Goal: Task Accomplishment & Management: Use online tool/utility

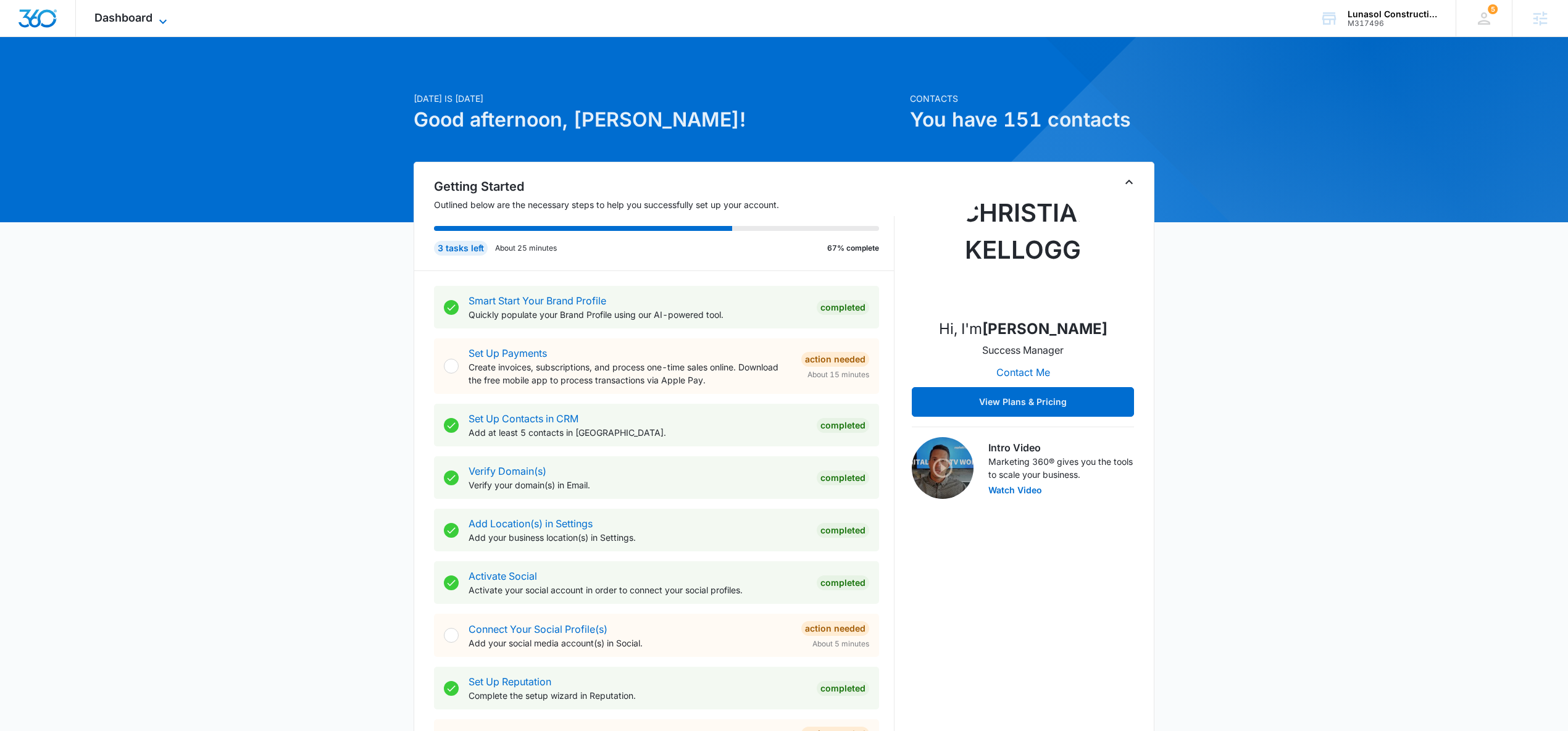
click at [142, 20] on span "Dashboard" at bounding box center [124, 17] width 58 height 13
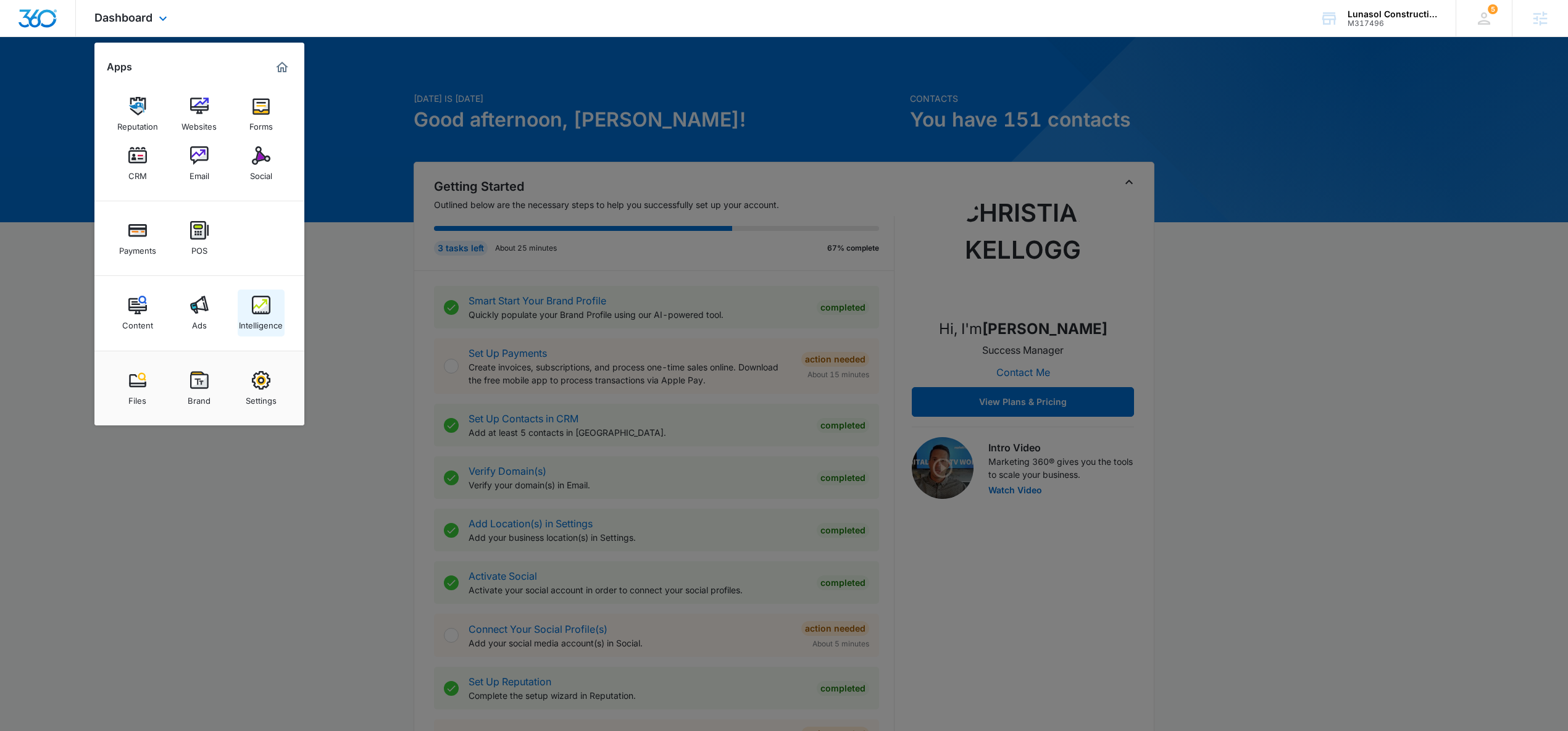
click at [261, 313] on img at bounding box center [261, 305] width 19 height 19
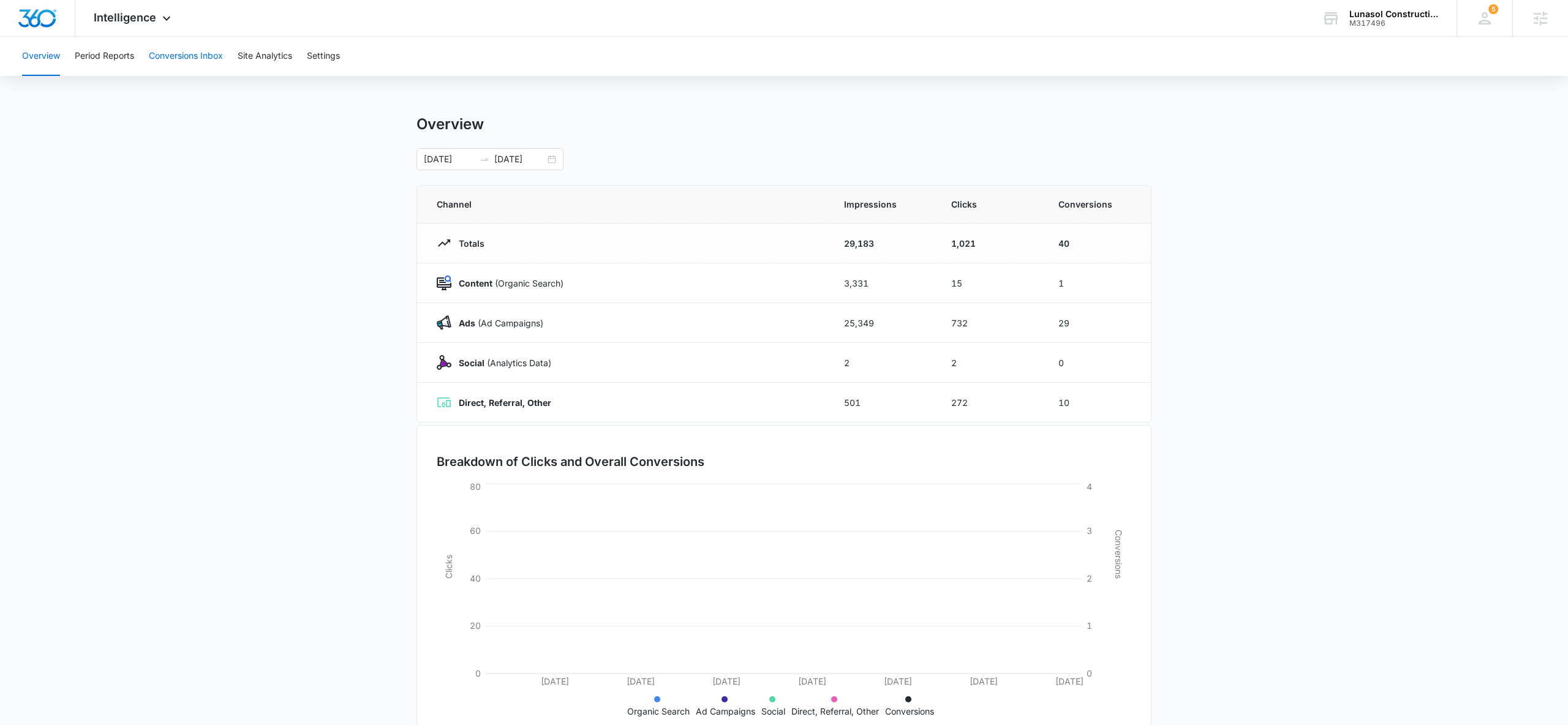
click at [201, 71] on button "Conversions Inbox" at bounding box center [186, 56] width 74 height 39
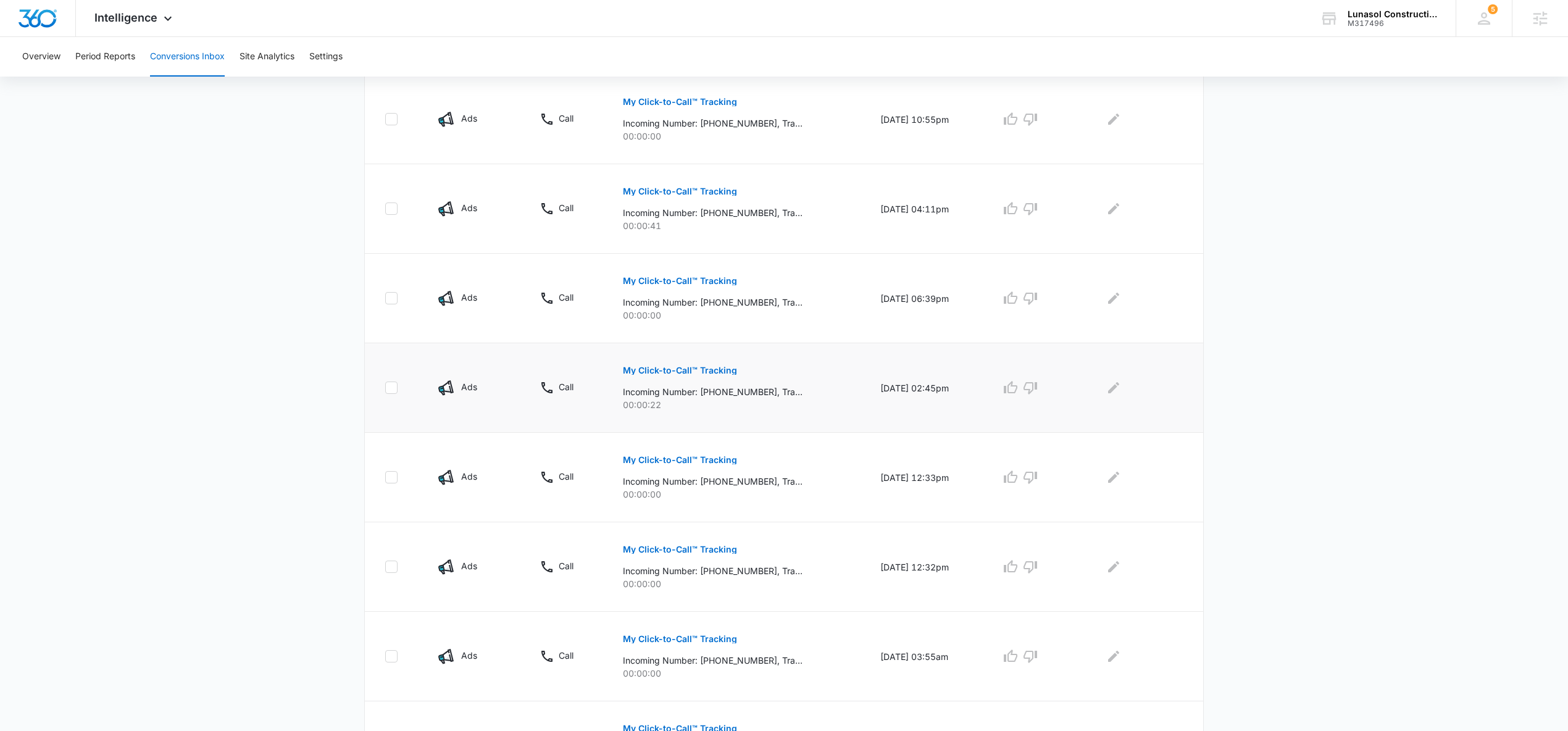
scroll to position [594, 0]
